Goal: Find specific page/section: Find specific page/section

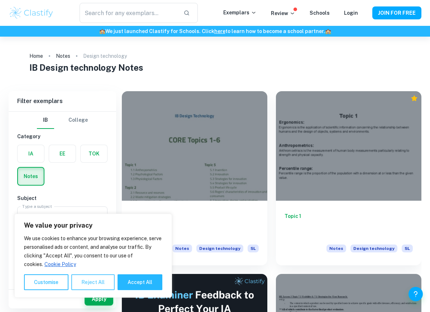
click at [102, 277] on button "Reject All" at bounding box center [92, 282] width 43 height 16
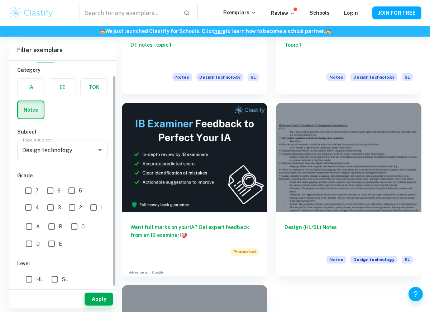
scroll to position [10, 0]
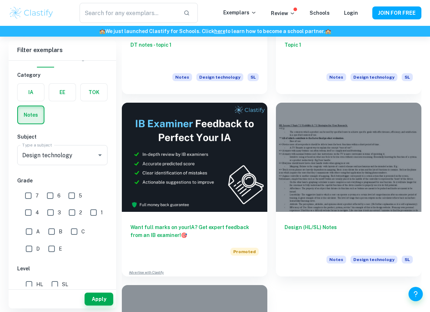
click at [32, 282] on input "HL" at bounding box center [29, 284] width 14 height 14
checkbox input "true"
click at [93, 296] on button "Apply" at bounding box center [99, 298] width 29 height 13
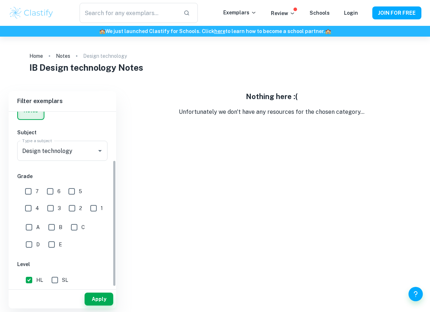
scroll to position [66, 0]
click at [54, 195] on input "6" at bounding box center [50, 190] width 14 height 14
checkbox input "true"
click at [101, 298] on button "Apply" at bounding box center [99, 298] width 29 height 13
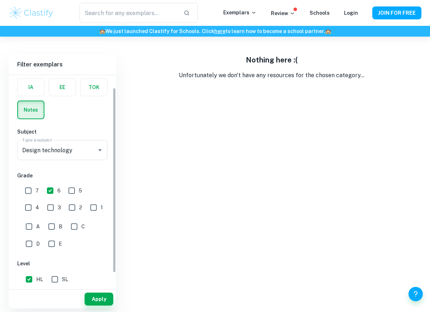
scroll to position [0, 0]
